Goal: Task Accomplishment & Management: Manage account settings

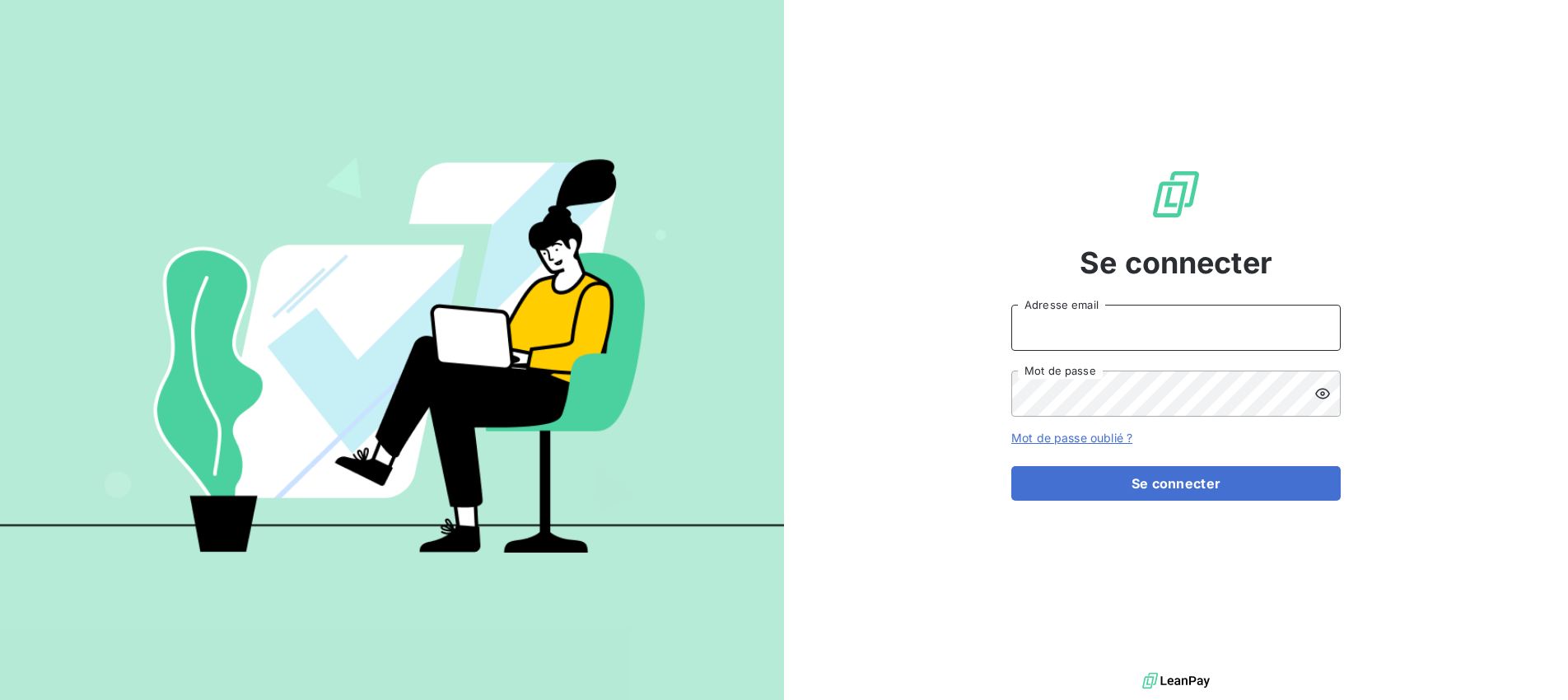
click at [1042, 335] on input "Adresse email" at bounding box center [1176, 327] width 330 height 46
type input "[DOMAIN_NAME][EMAIL_ADDRESS][DOMAIN_NAME]"
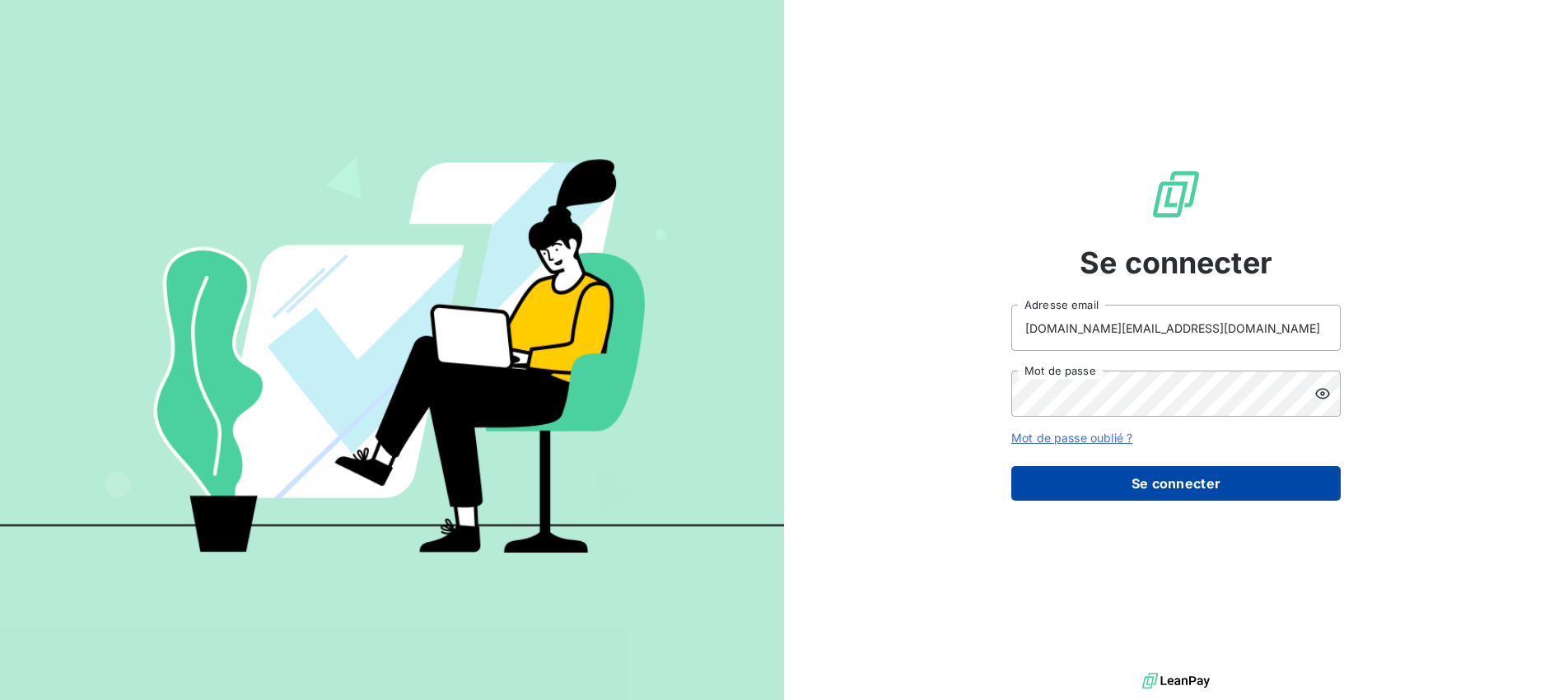
click at [1160, 486] on button "Se connecter" at bounding box center [1176, 483] width 330 height 34
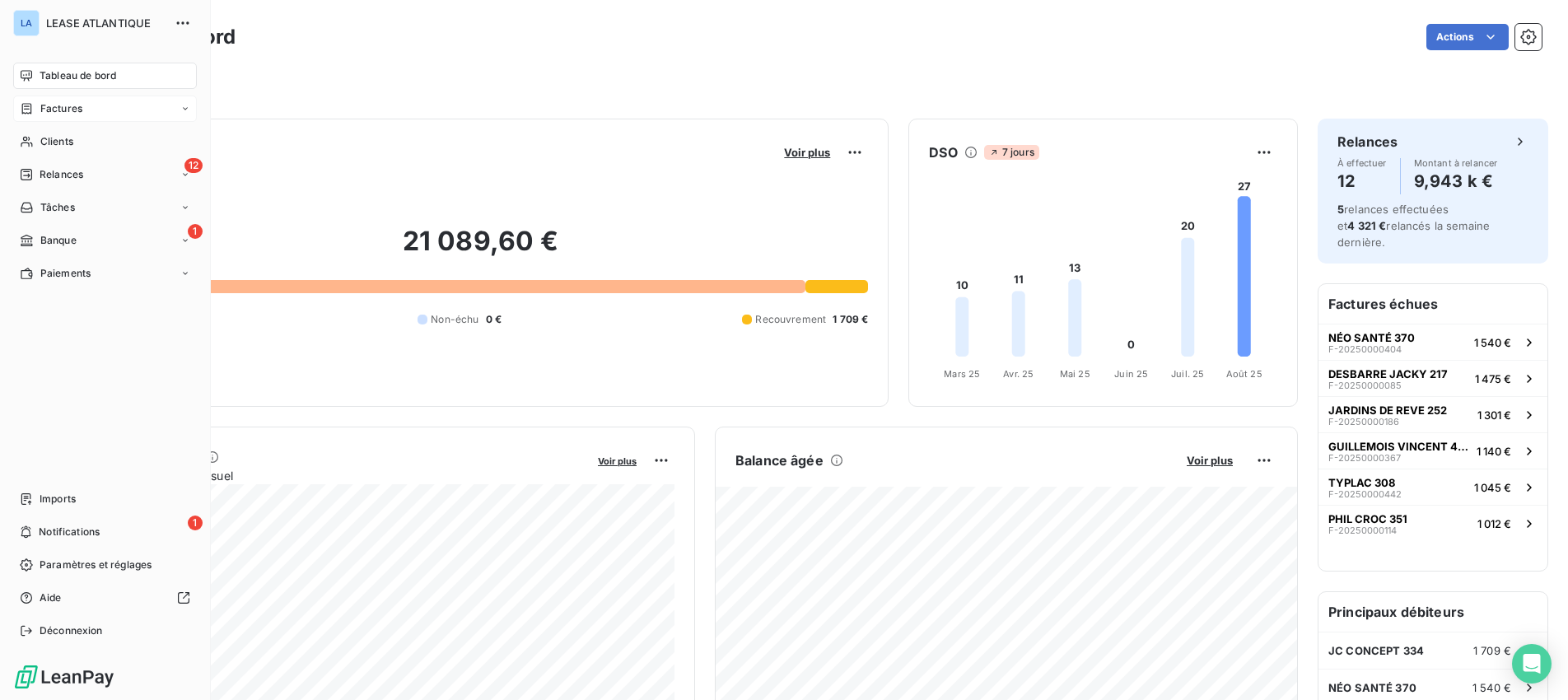
click at [53, 105] on span "Factures" at bounding box center [61, 109] width 42 height 15
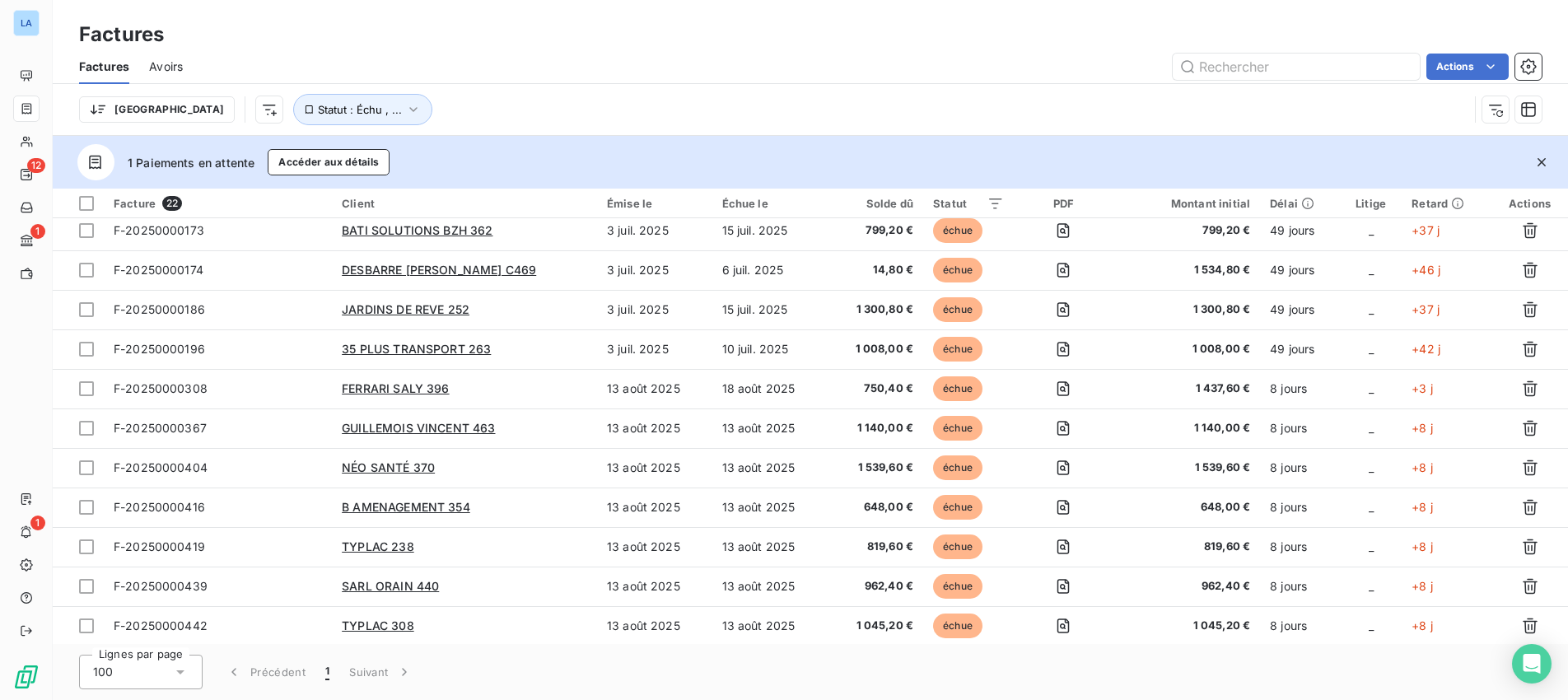
scroll to position [444, 0]
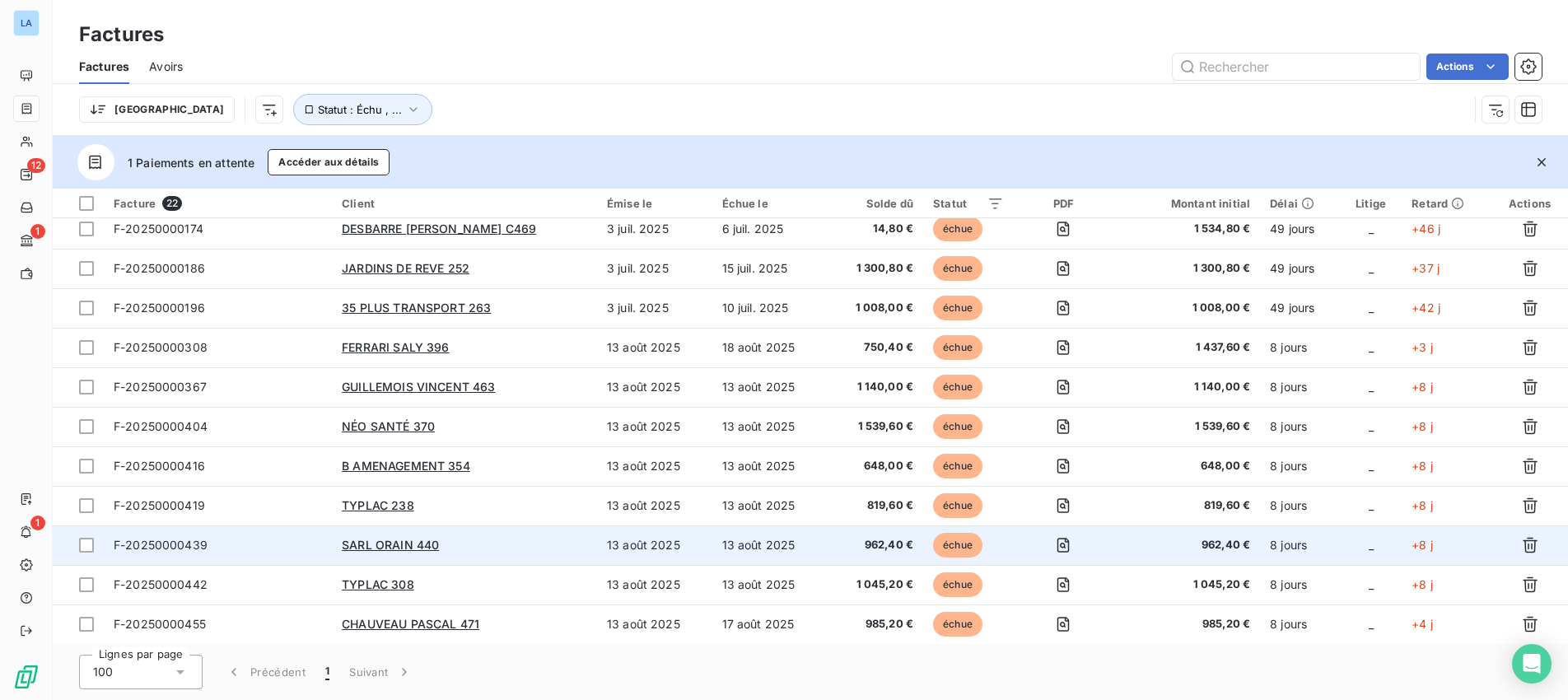
click at [151, 544] on span "F-20250000439" at bounding box center [161, 544] width 94 height 14
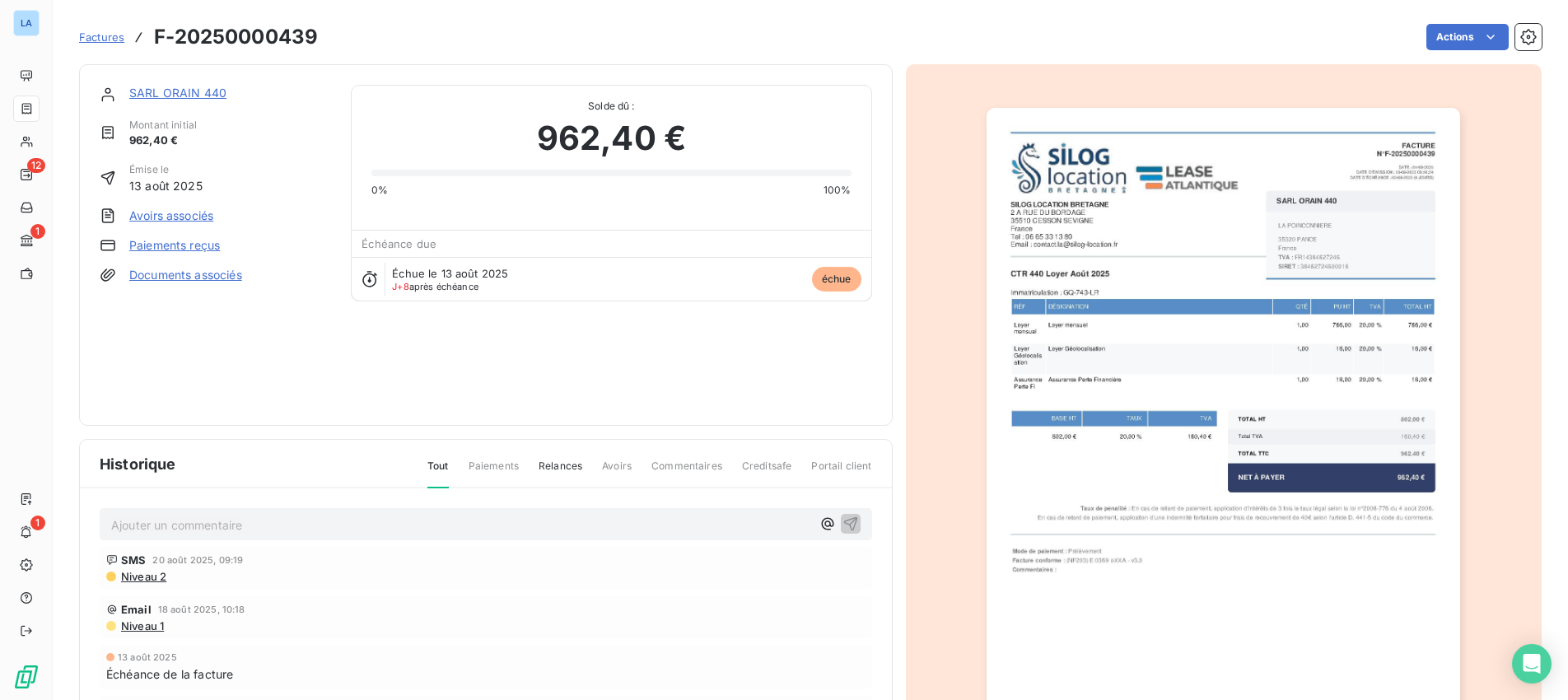
click at [165, 247] on link "Paiements reçus" at bounding box center [175, 246] width 91 height 17
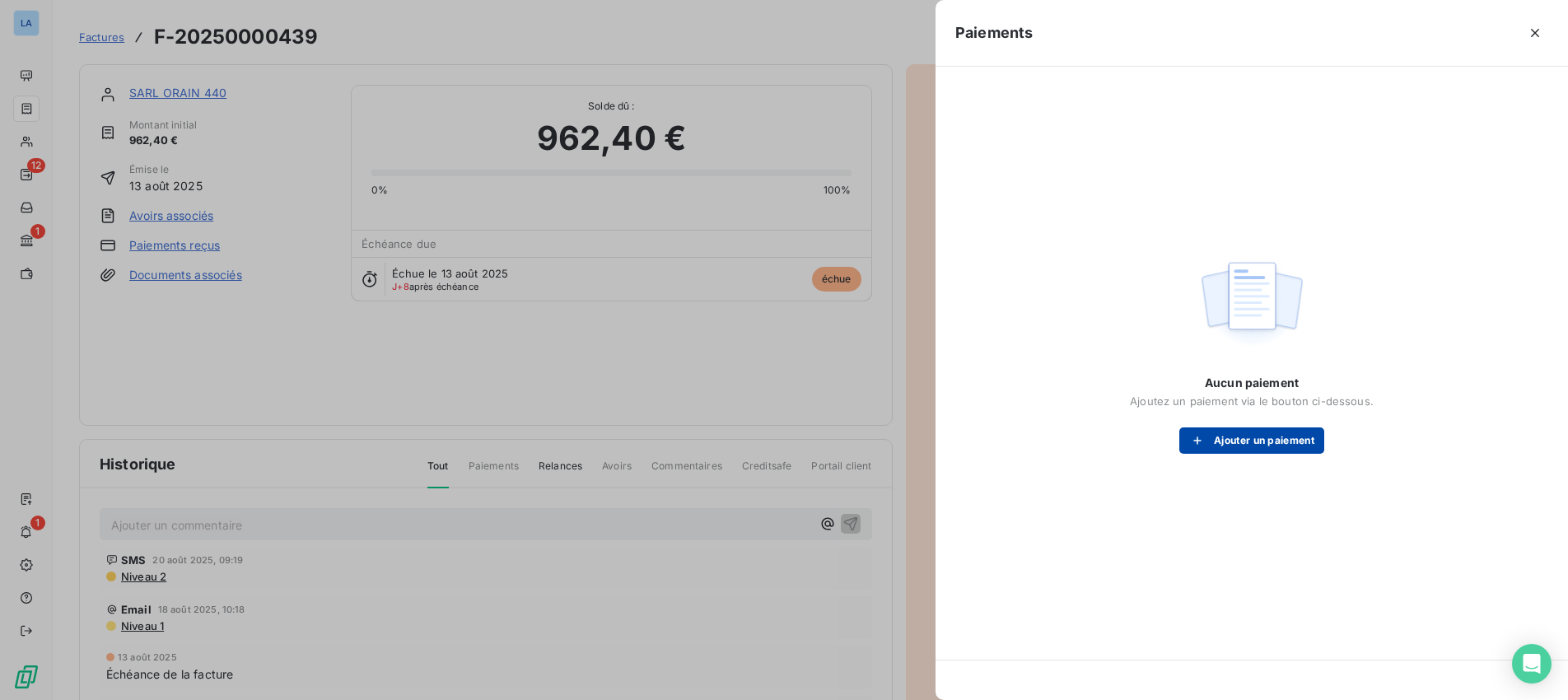
click at [1263, 439] on button "Ajouter un paiement" at bounding box center [1252, 440] width 145 height 26
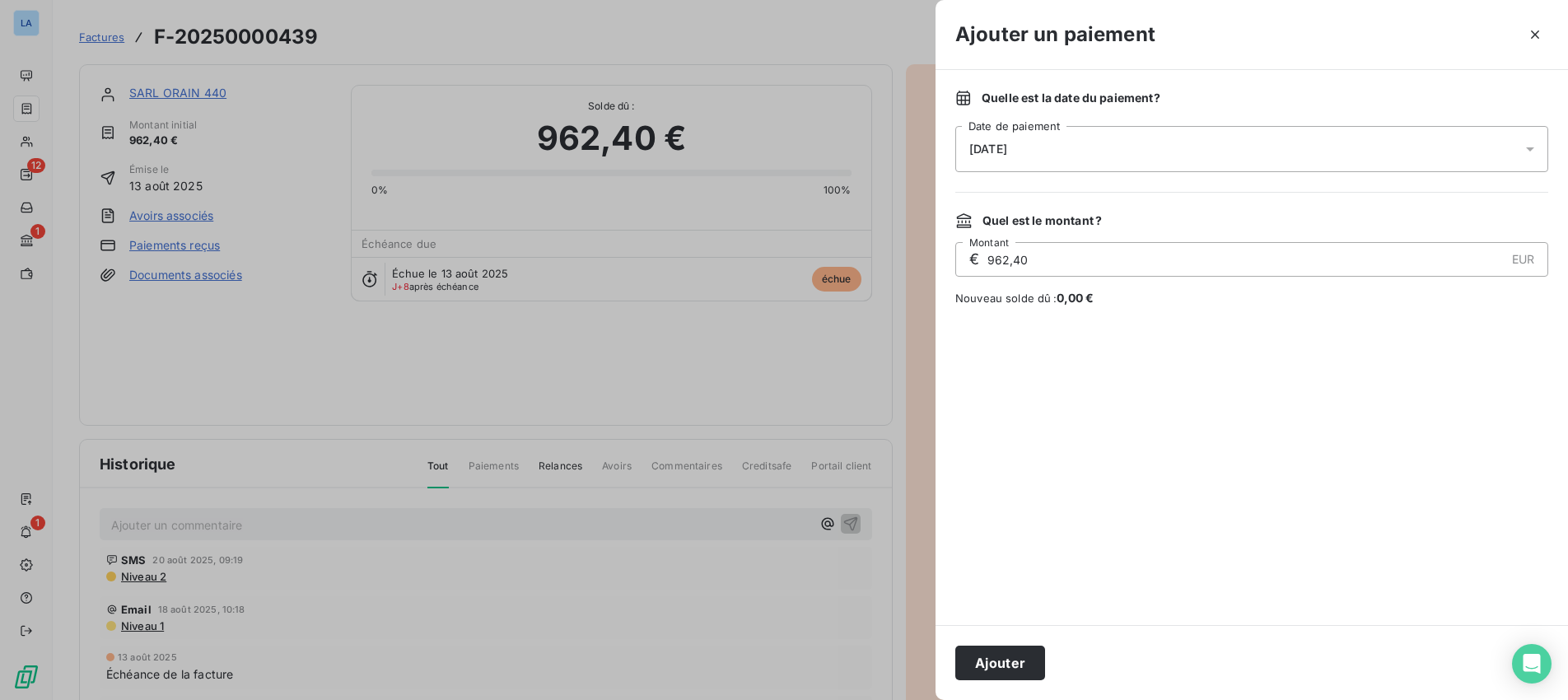
click at [1531, 155] on icon at bounding box center [1530, 149] width 17 height 17
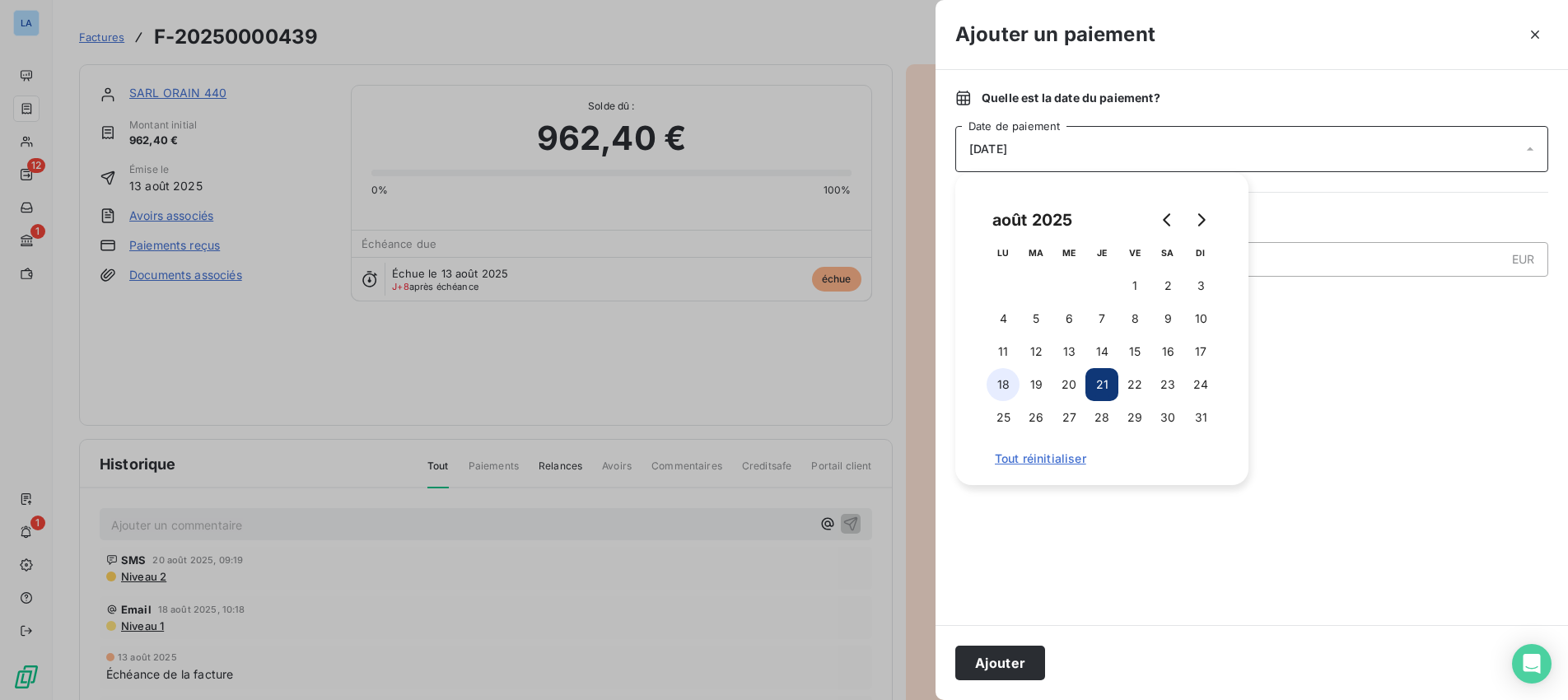
click at [1004, 379] on button "18" at bounding box center [1003, 384] width 33 height 33
click at [999, 667] on button "Ajouter" at bounding box center [999, 662] width 90 height 34
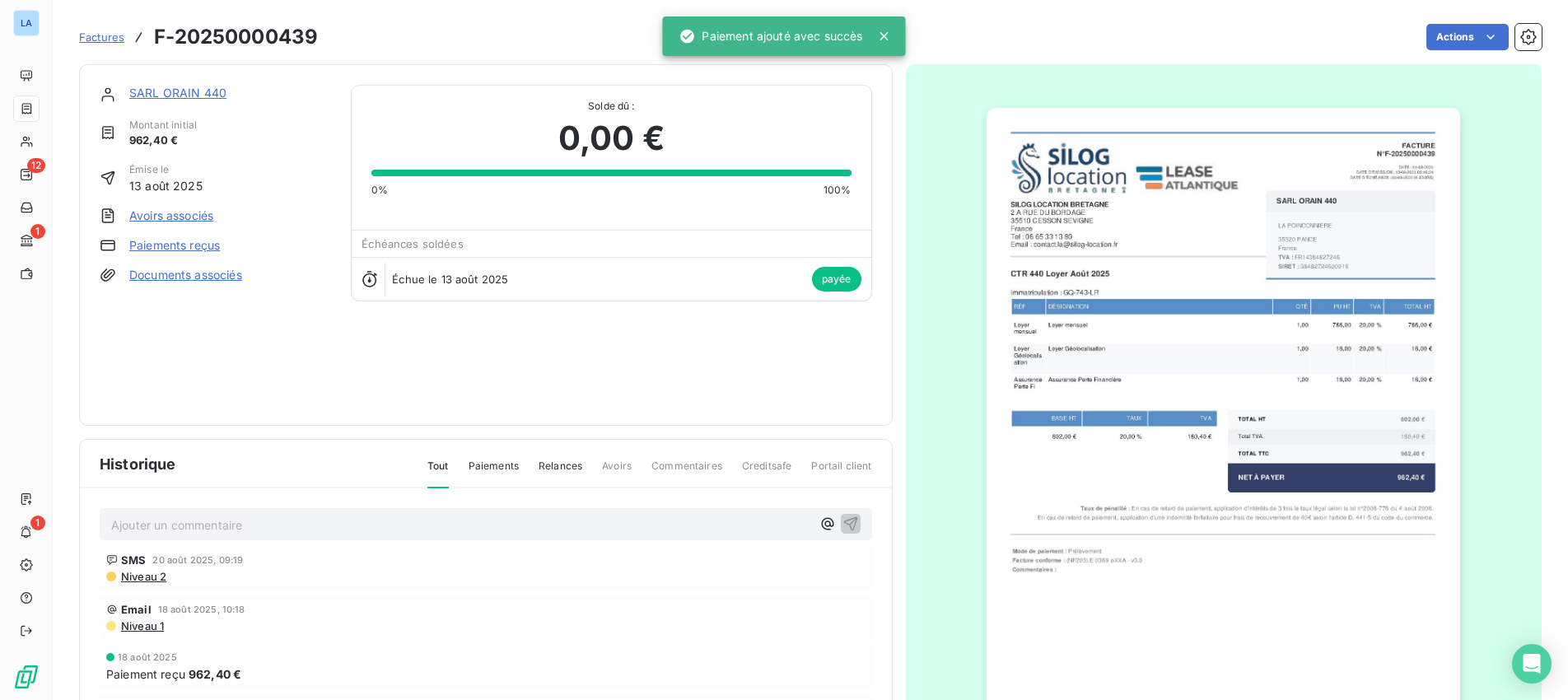
click at [124, 528] on p "Ajouter un commentaire ﻿" at bounding box center [461, 525] width 700 height 20
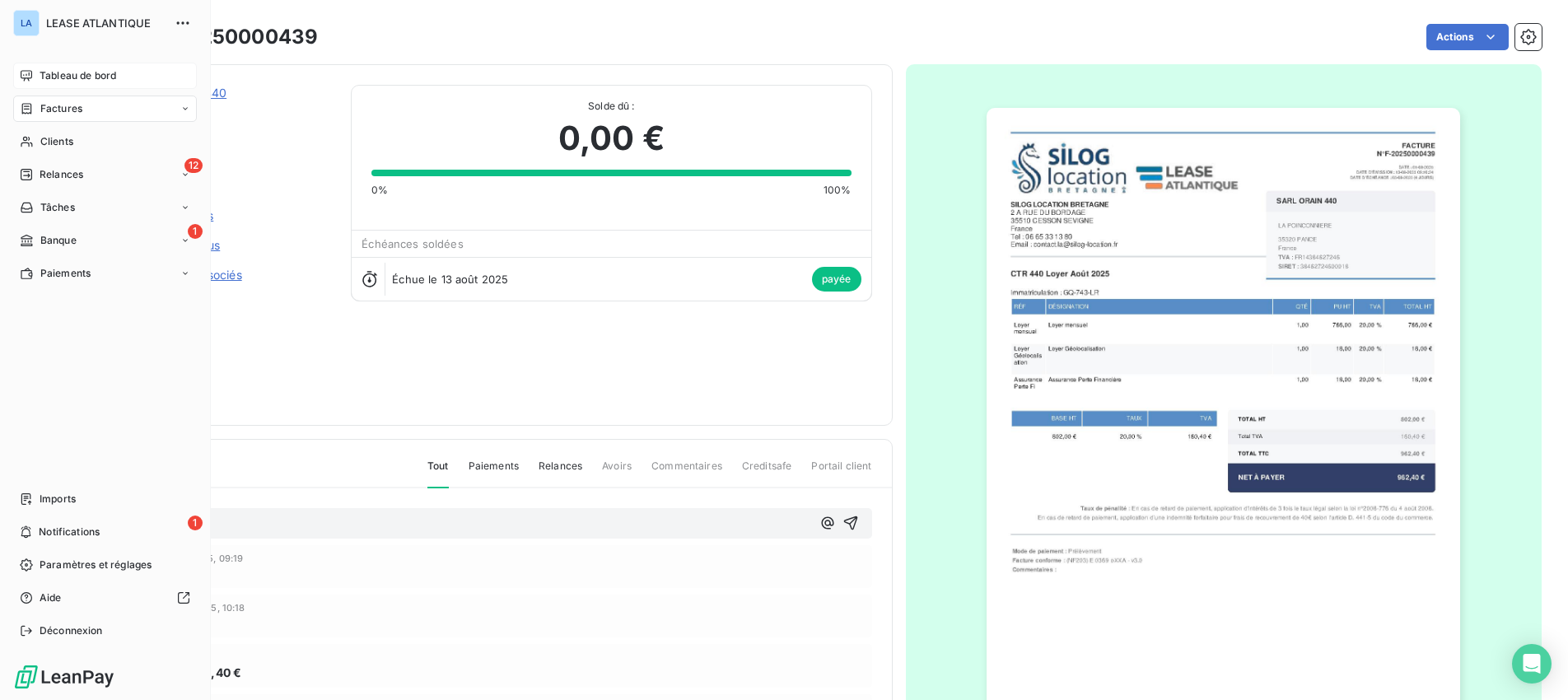
click at [56, 77] on span "Tableau de bord" at bounding box center [77, 76] width 77 height 15
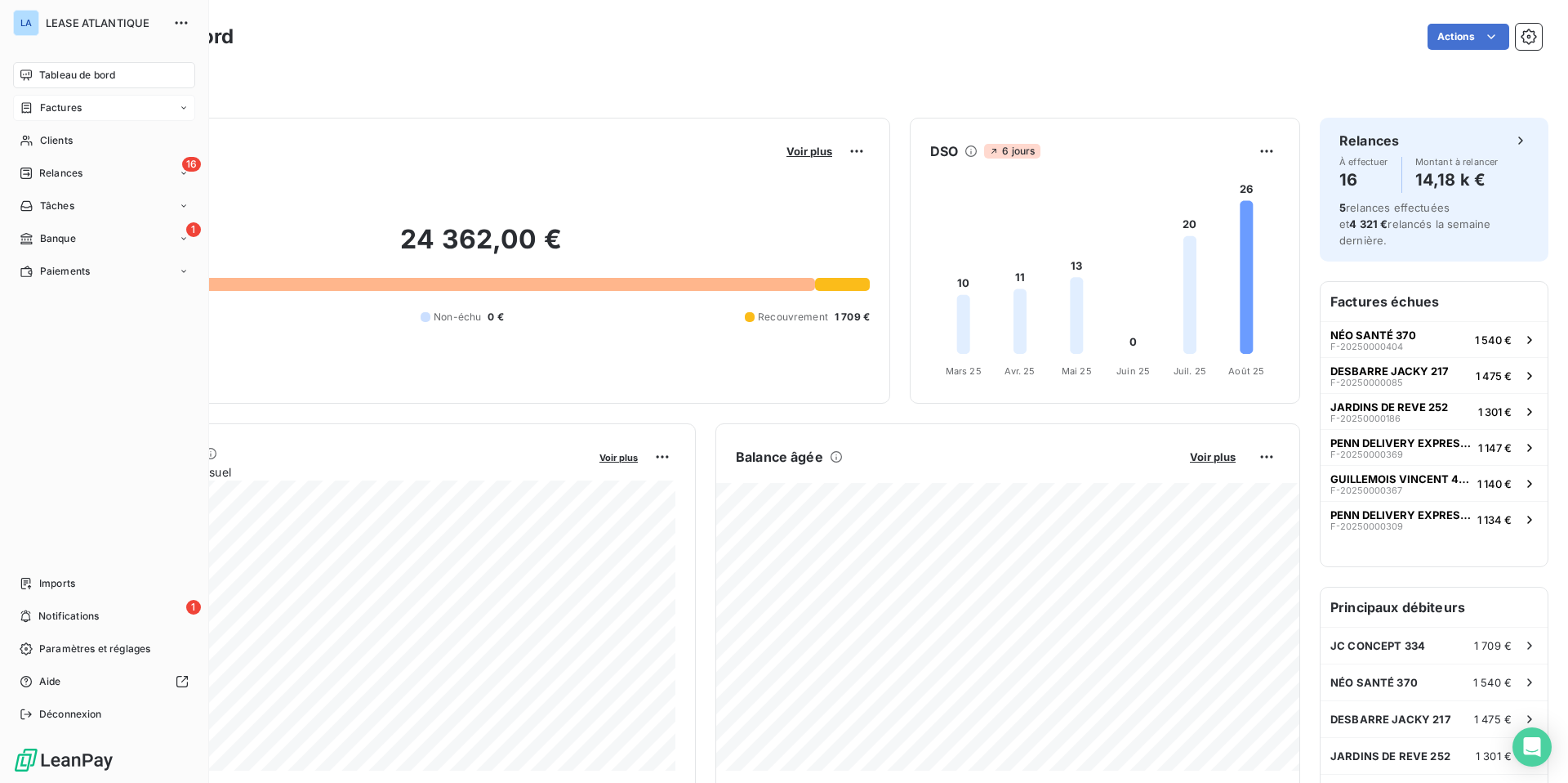
click at [55, 108] on span "Factures" at bounding box center [61, 108] width 42 height 15
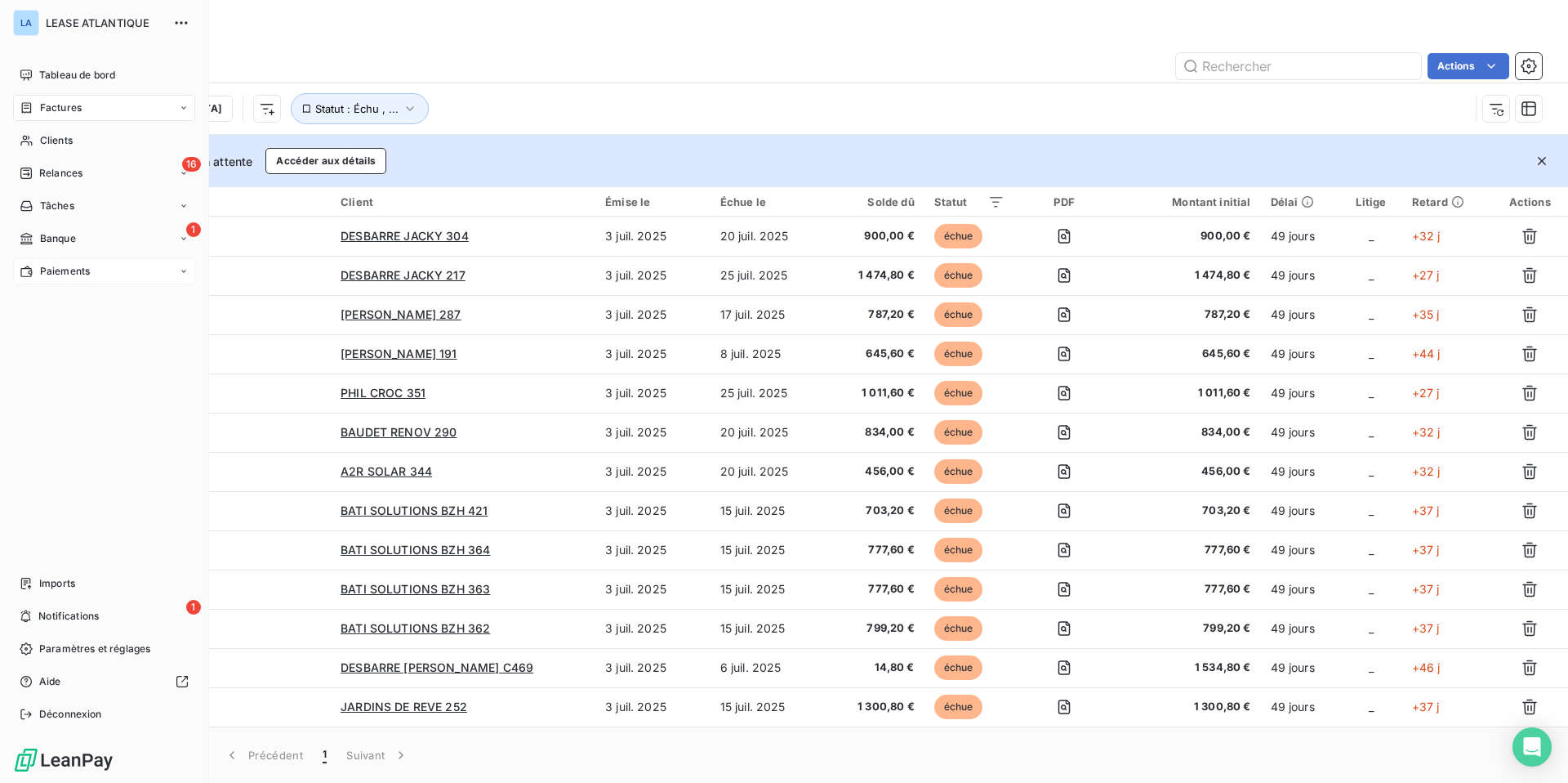
click at [58, 273] on span "Paiements" at bounding box center [65, 271] width 50 height 15
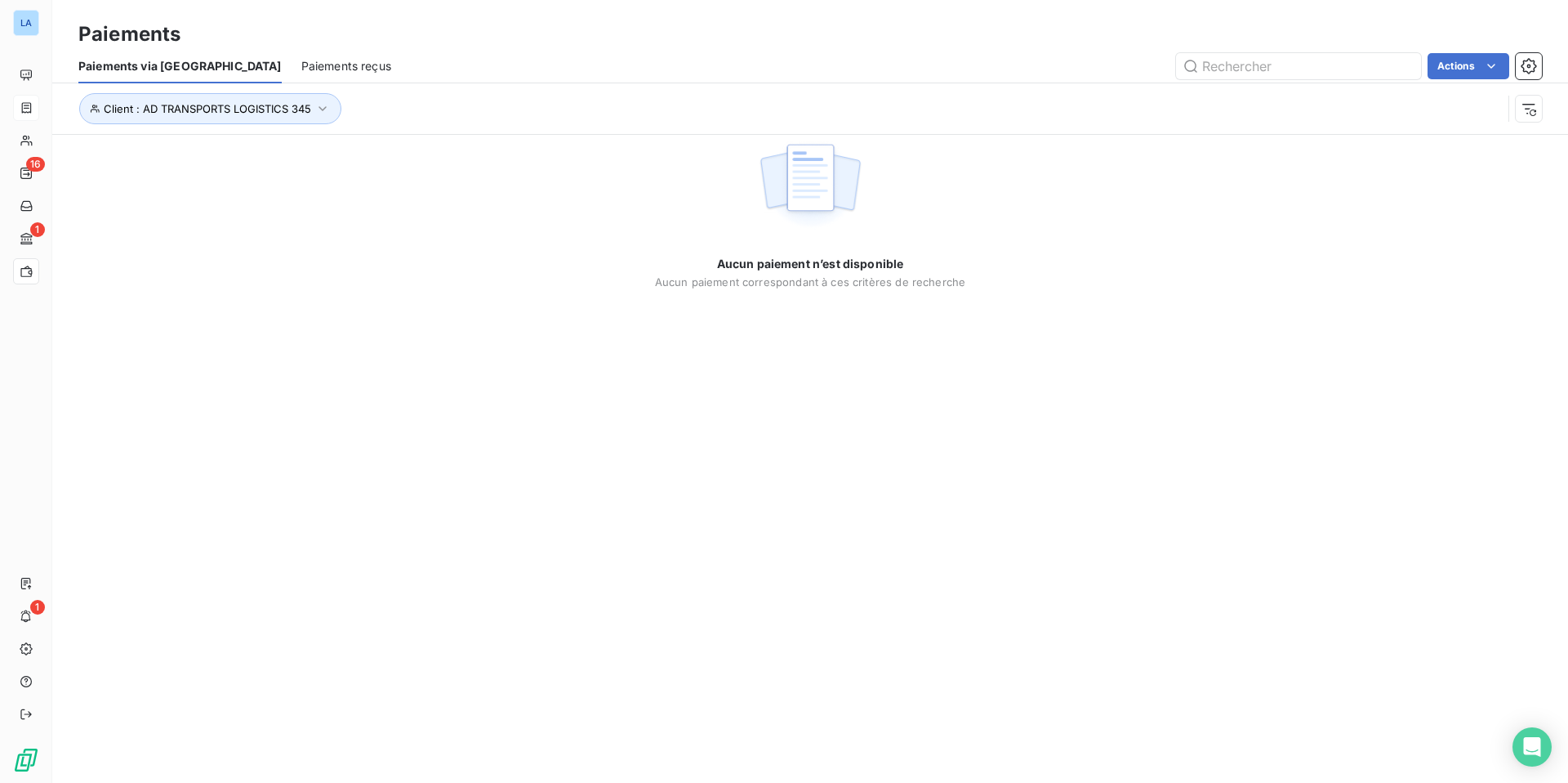
click at [301, 68] on span "Paiements reçus" at bounding box center [346, 66] width 90 height 17
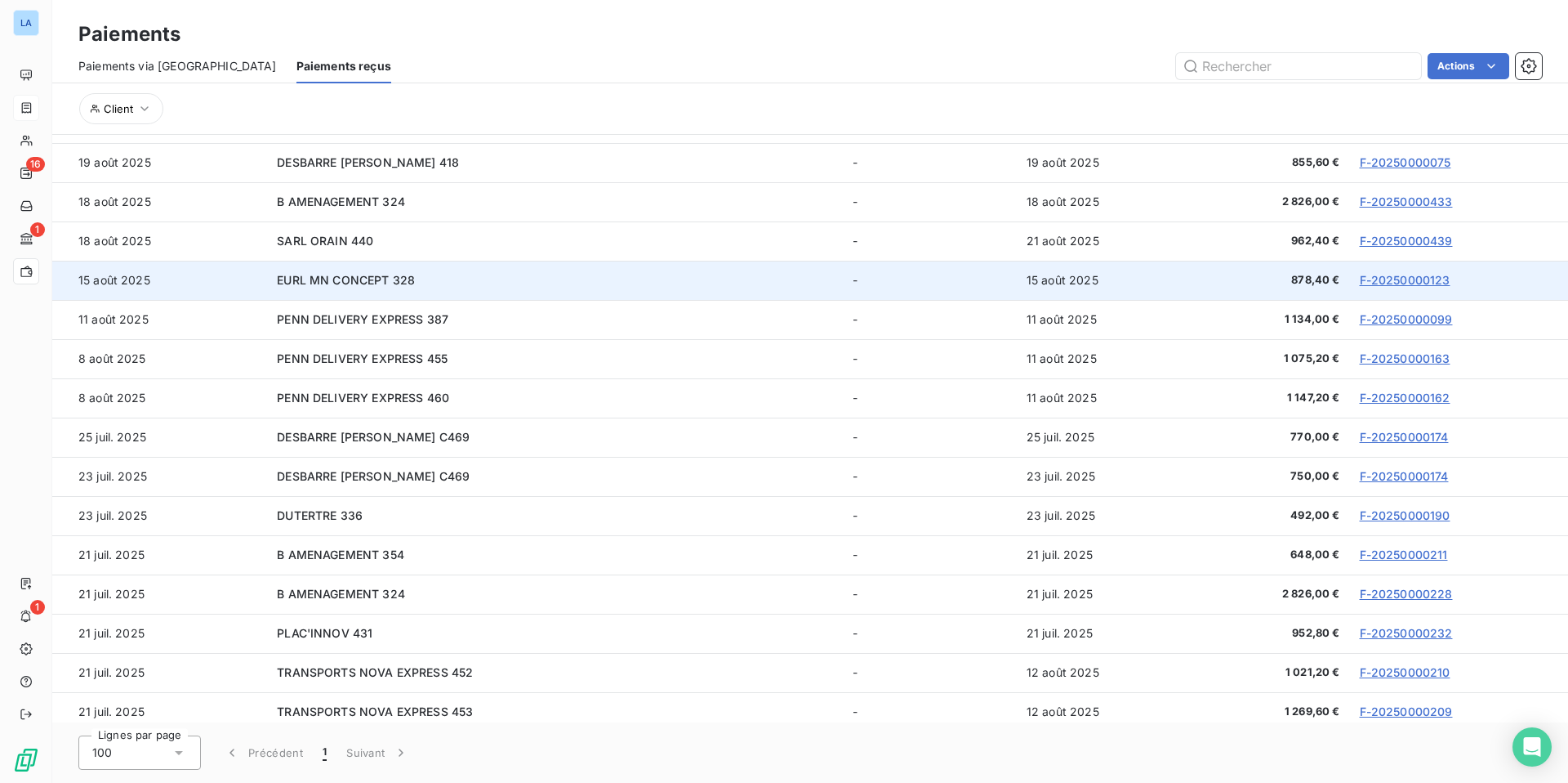
click at [1372, 278] on link "F-20250000123" at bounding box center [1405, 280] width 91 height 14
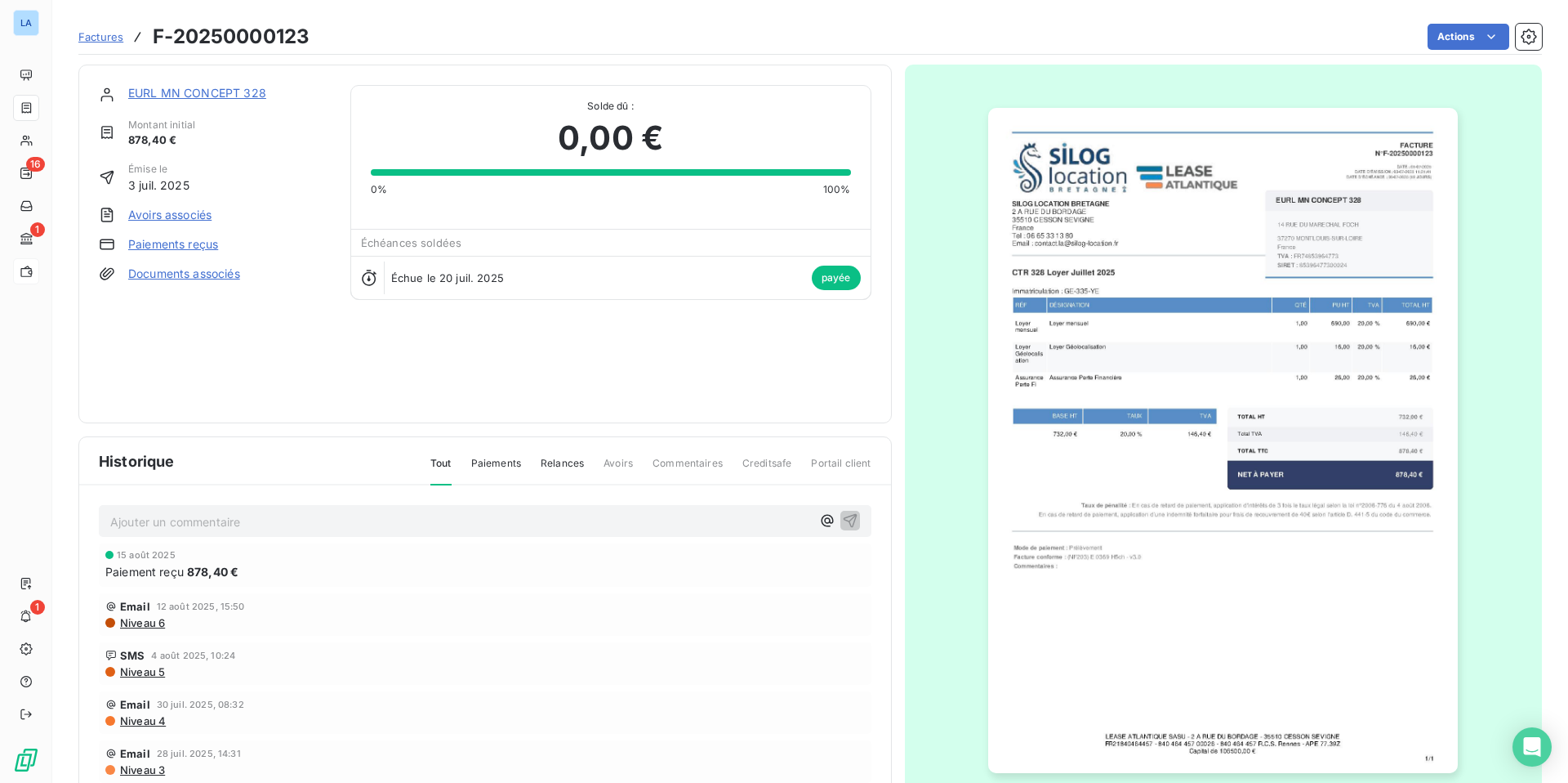
scroll to position [59, 0]
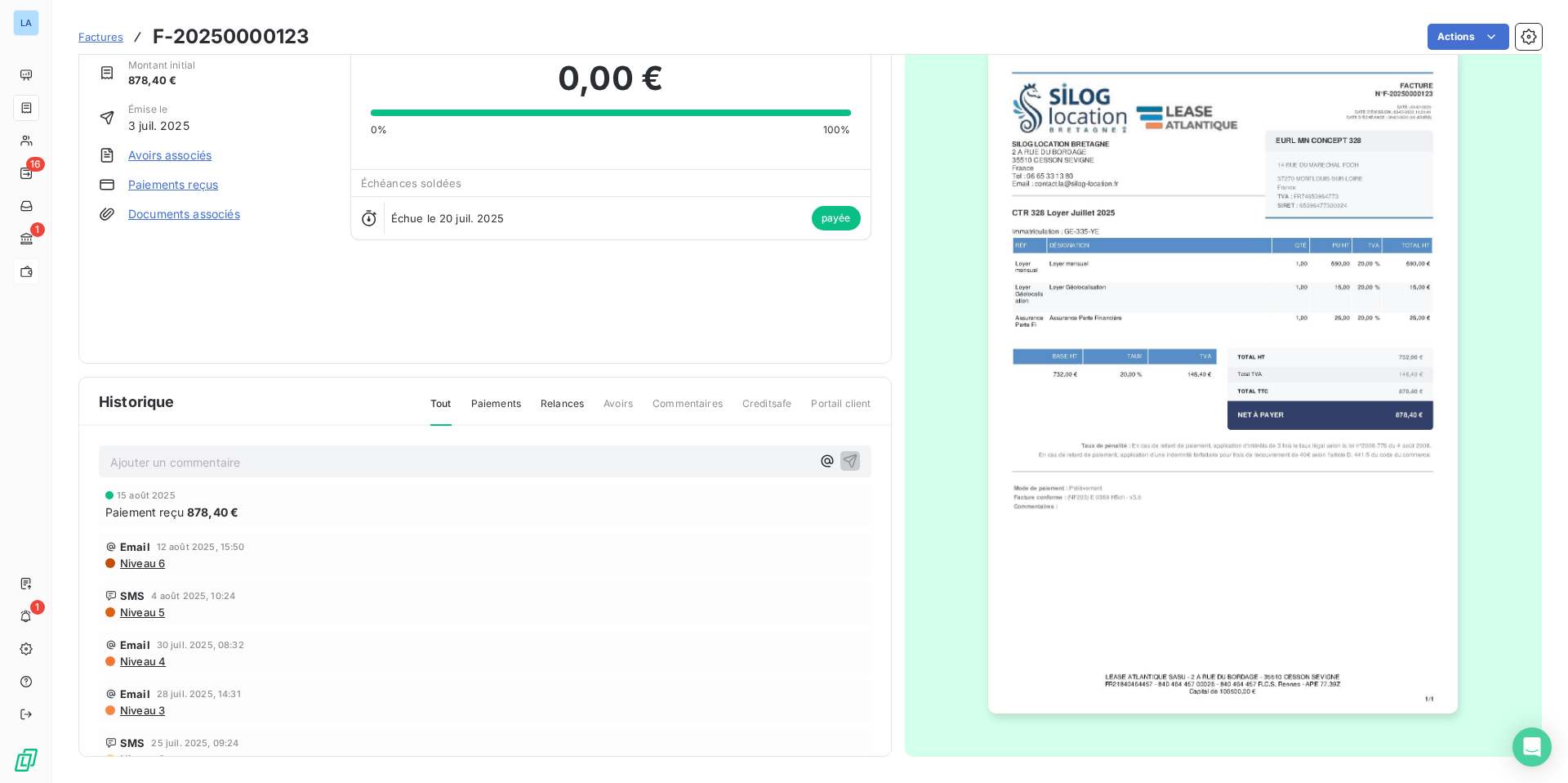
click at [167, 465] on p "Ajouter un commentaire ﻿" at bounding box center [461, 462] width 701 height 20
click at [206, 462] on span "Règlement par Lypro, affecté à l'échéance de juillet 25" at bounding box center [288, 460] width 356 height 14
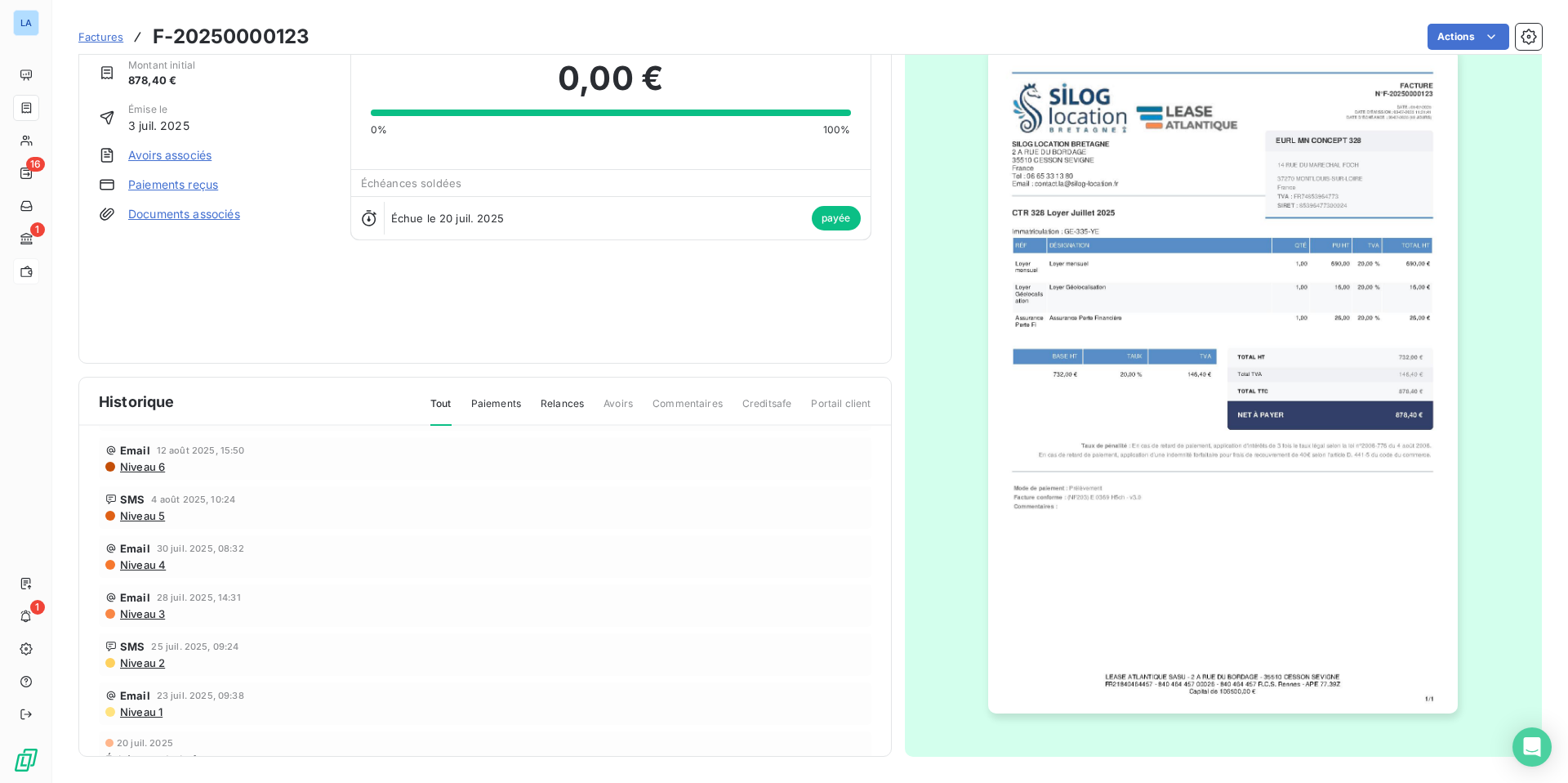
scroll to position [0, 0]
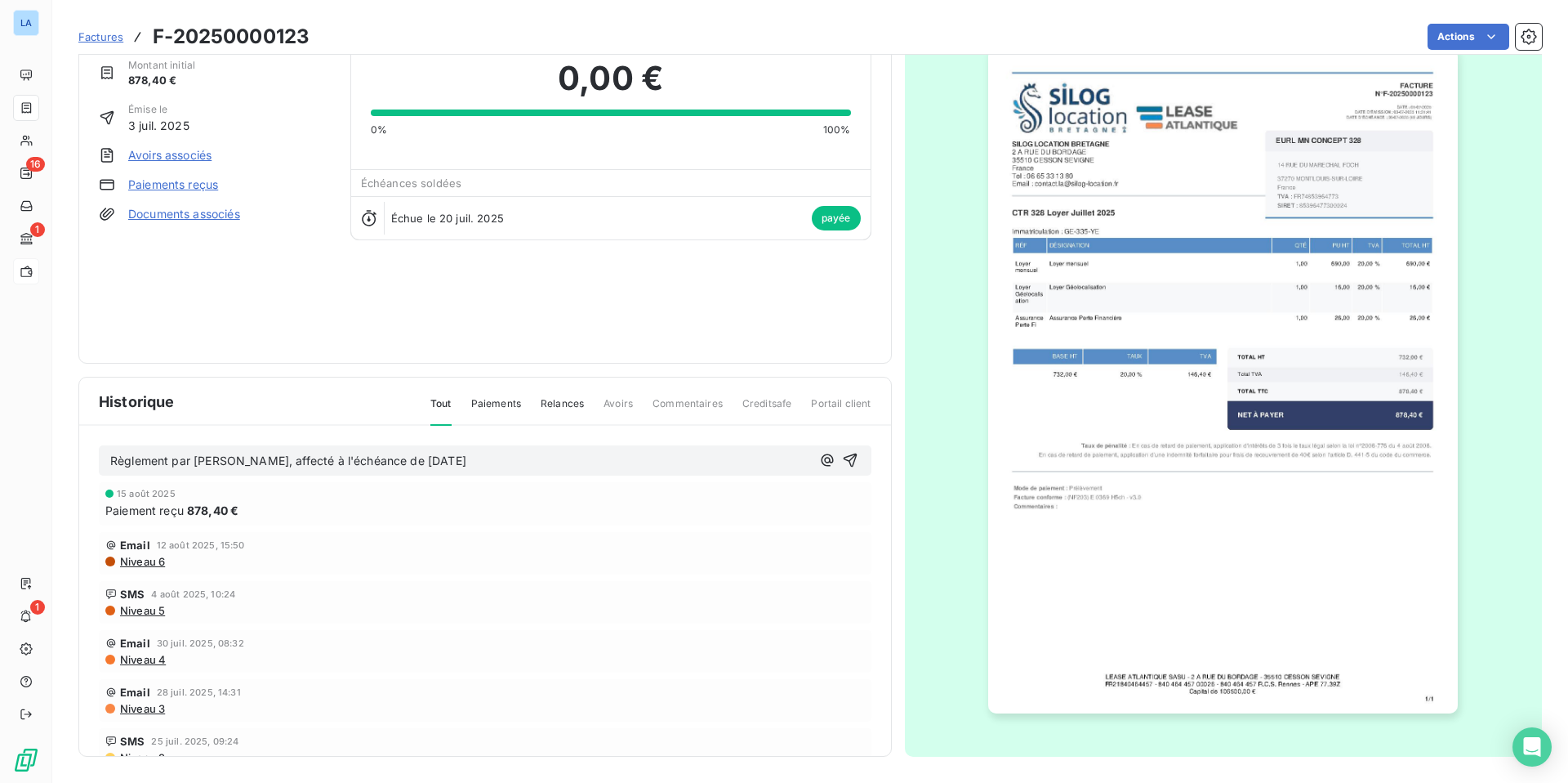
click at [371, 507] on div "Paiement reçu 878,40 €" at bounding box center [485, 510] width 759 height 18
click at [413, 572] on div "Email 12 août 2025, 15:50 Niveau 6" at bounding box center [485, 553] width 773 height 43
